Goal: Check status

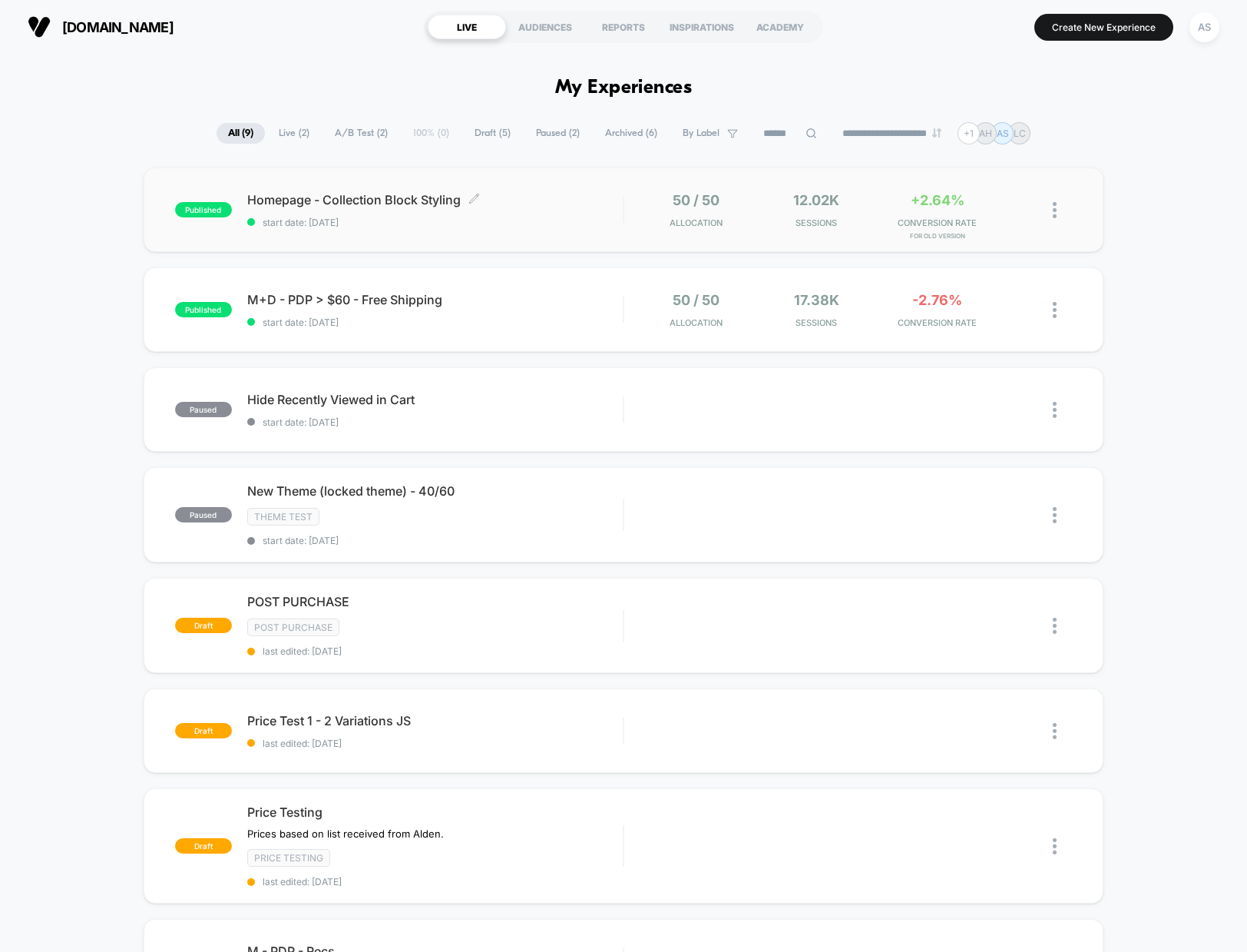
click at [469, 226] on span "start date: [DATE]" at bounding box center [435, 222] width 376 height 12
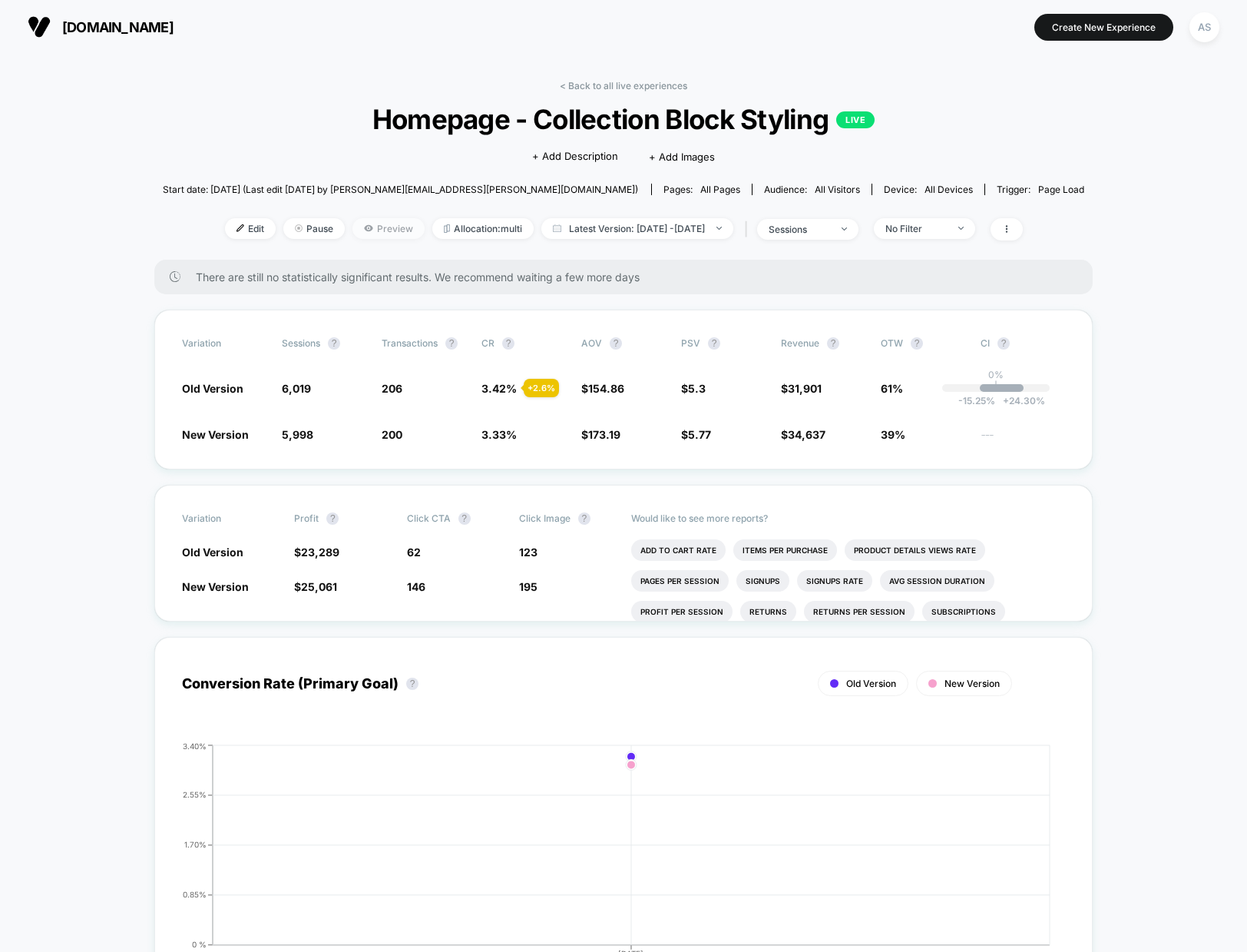
click at [354, 234] on span "Preview" at bounding box center [388, 228] width 72 height 20
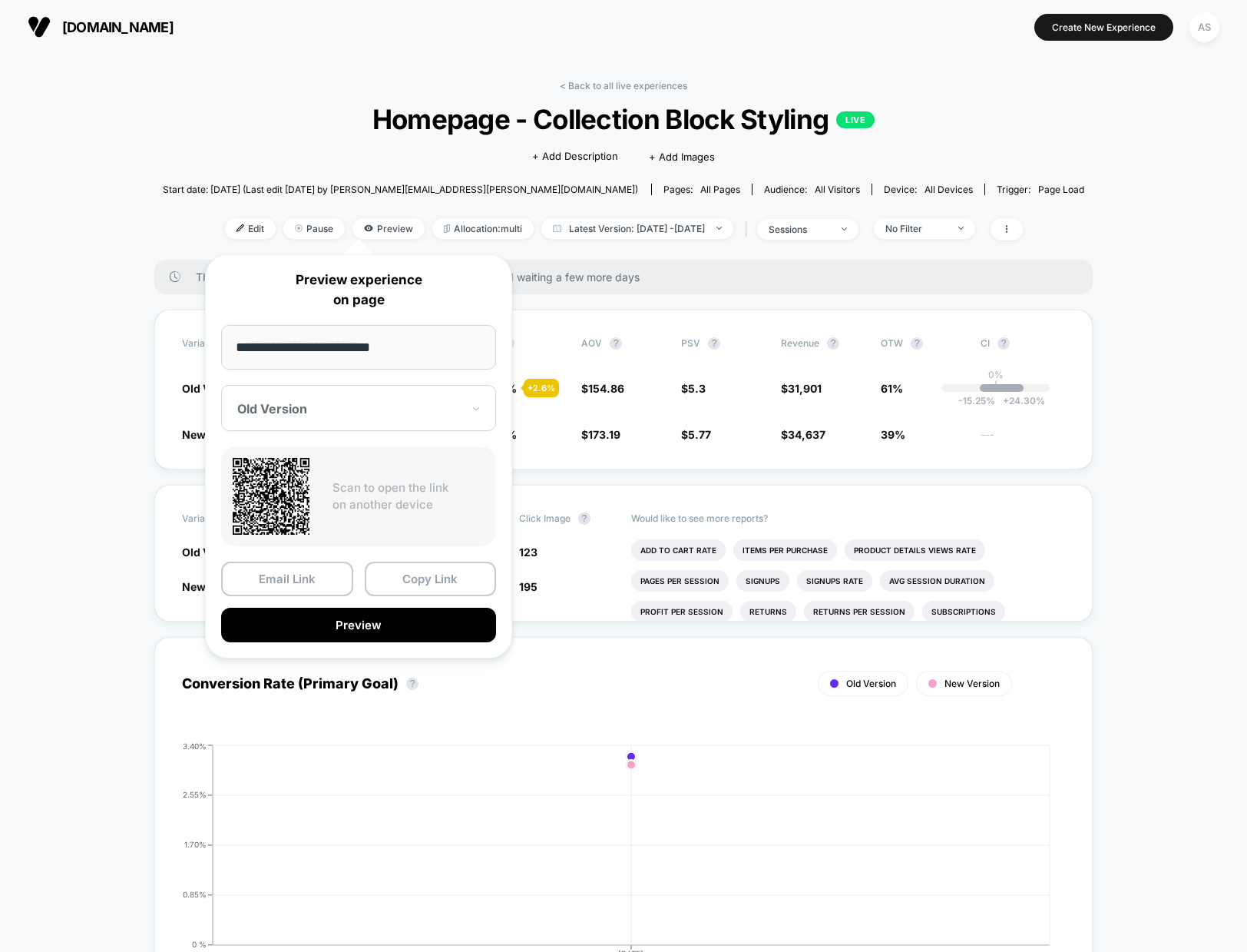
click at [377, 421] on div "Old Version" at bounding box center [358, 408] width 275 height 46
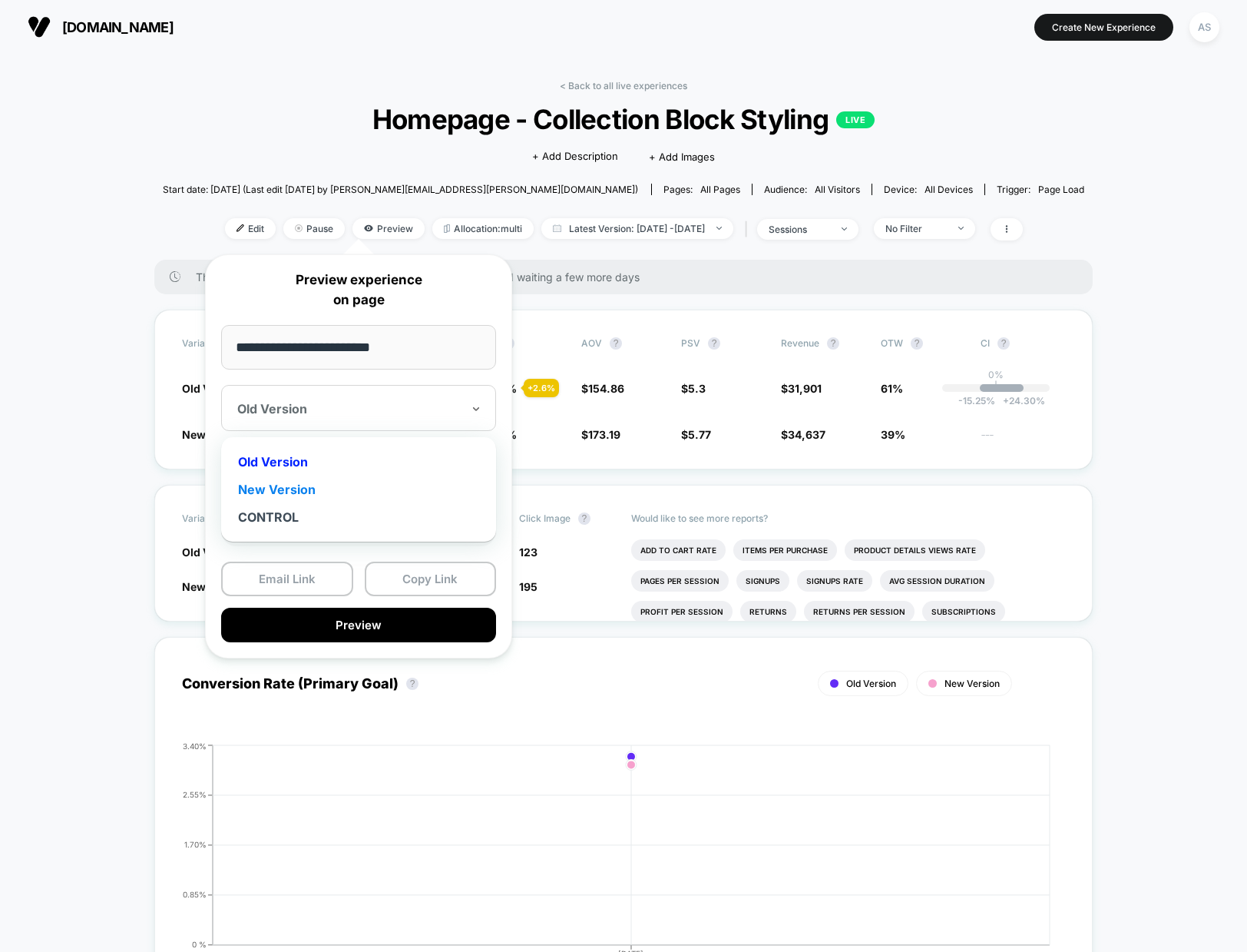
click at [345, 487] on div "New Version" at bounding box center [359, 489] width 260 height 27
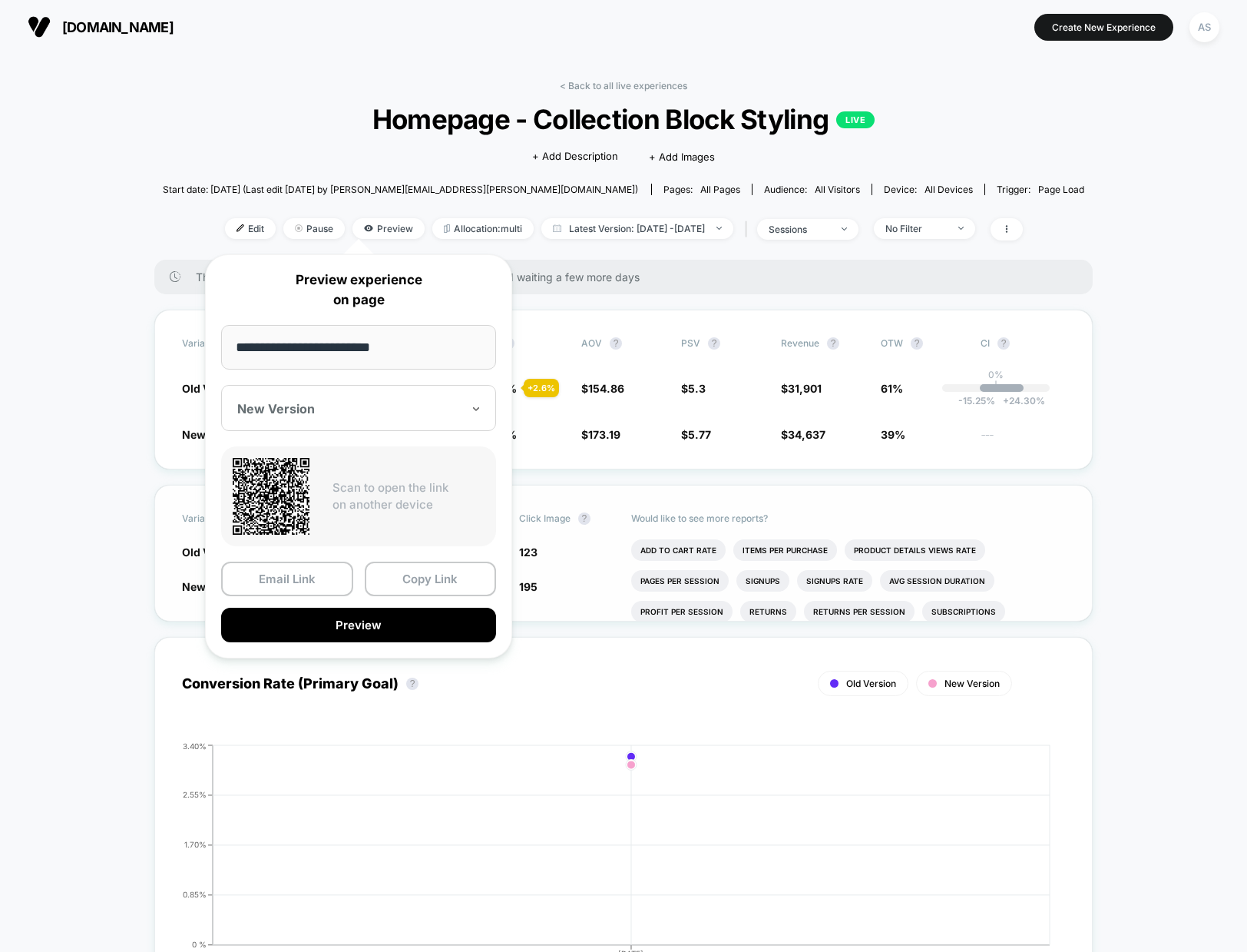
click at [381, 617] on button "Preview" at bounding box center [358, 625] width 275 height 35
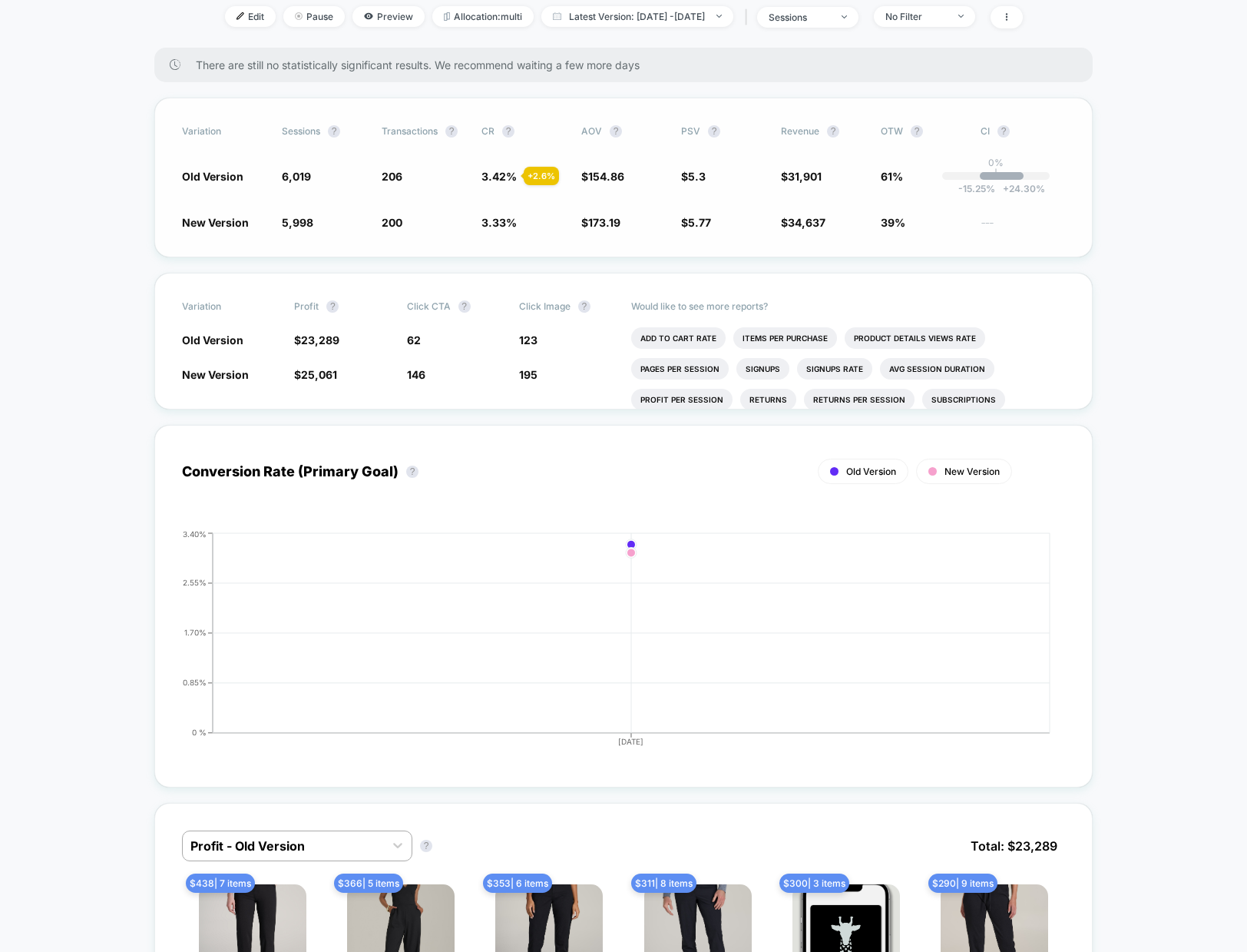
scroll to position [230, 0]
